Goal: Transaction & Acquisition: Purchase product/service

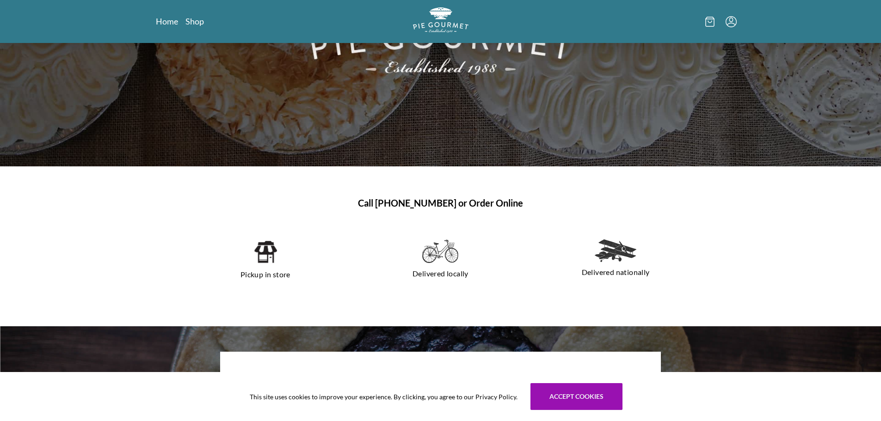
scroll to position [309, 0]
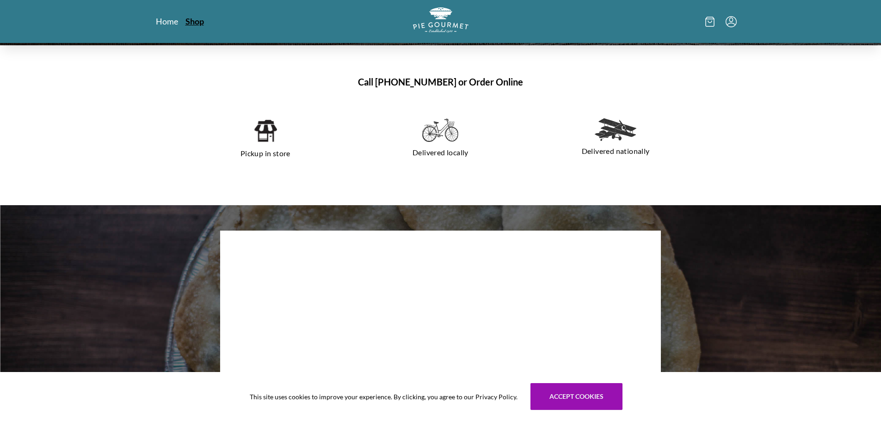
click at [201, 24] on link "Shop" at bounding box center [195, 21] width 19 height 11
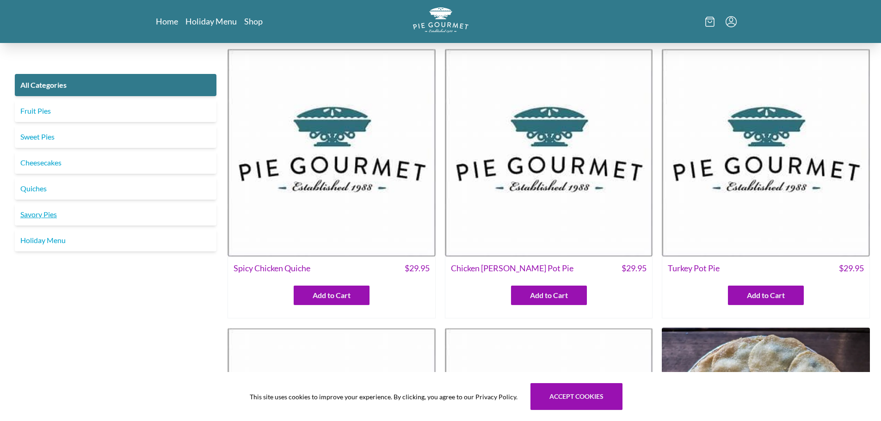
click at [65, 226] on link "Savory Pies" at bounding box center [116, 215] width 202 height 22
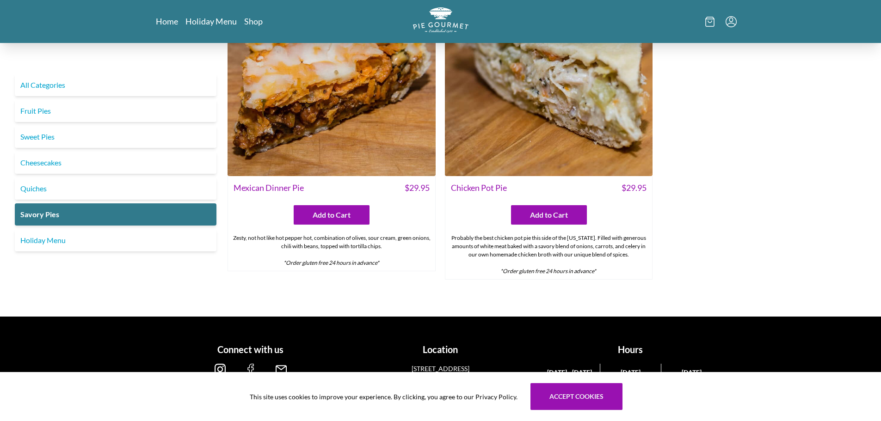
scroll to position [683, 0]
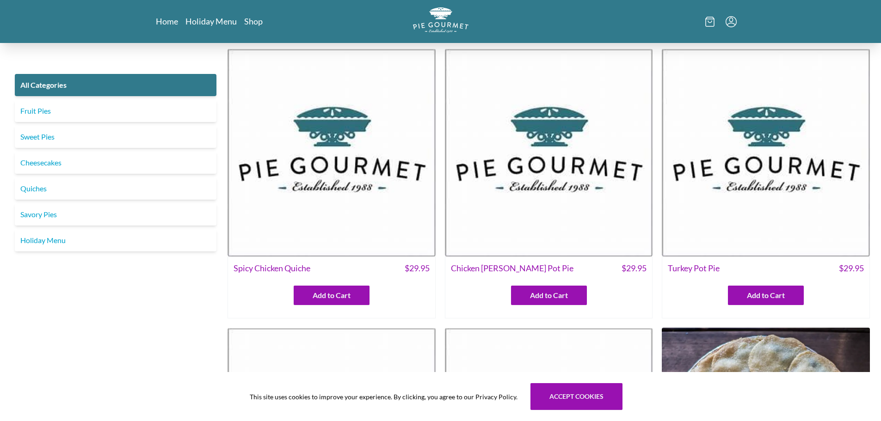
drag, startPoint x: 181, startPoint y: 328, endPoint x: 182, endPoint y: 323, distance: 4.8
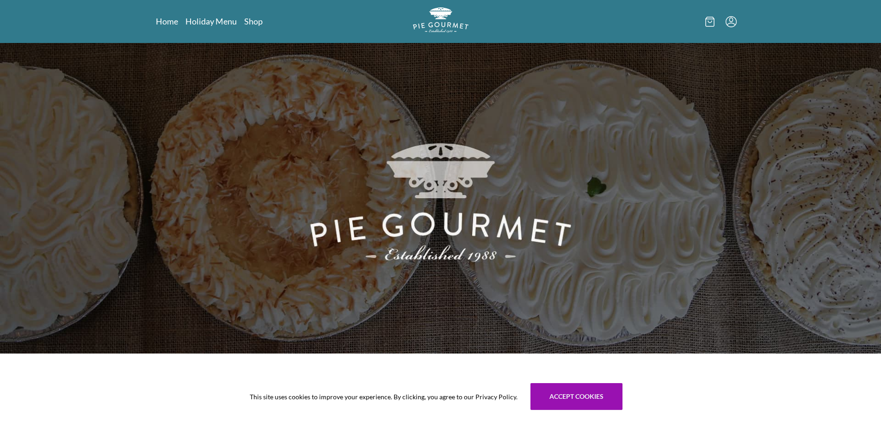
scroll to position [309, 0]
